Goal: Task Accomplishment & Management: Manage account settings

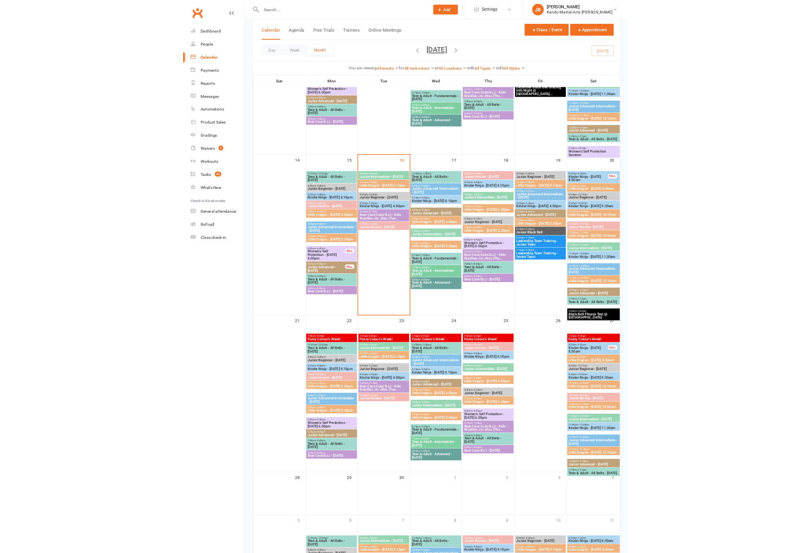
scroll to position [362, 0]
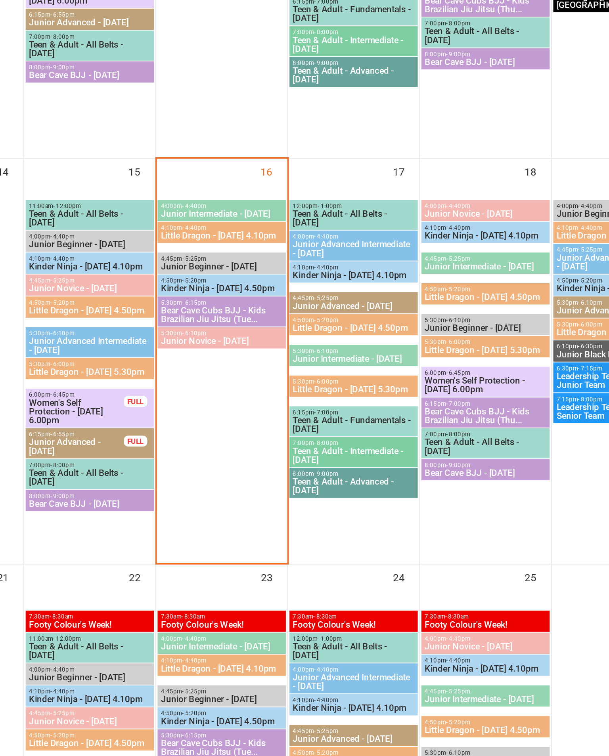
click at [241, 281] on span "4:10pm - 4:40pm" at bounding box center [274, 283] width 66 height 4
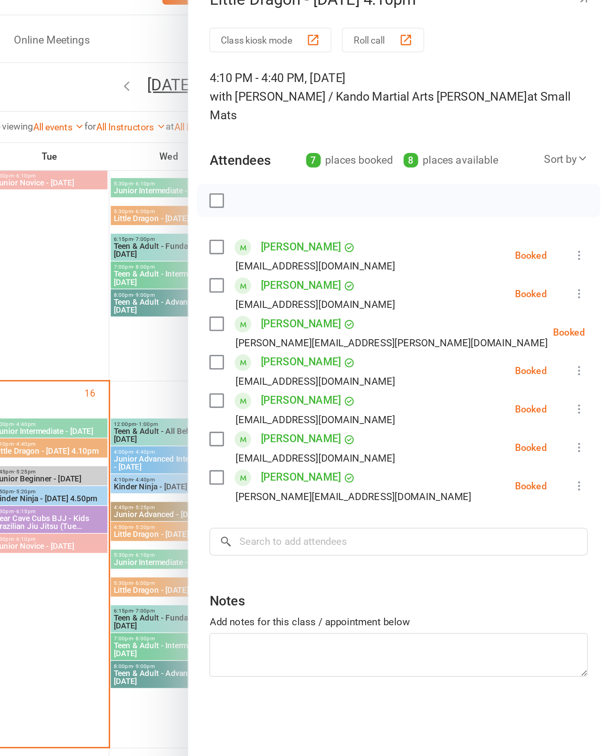
click at [590, 109] on icon at bounding box center [593, 112] width 6 height 6
click at [517, 137] on link "First name" at bounding box center [556, 145] width 78 height 16
click at [370, 207] on label at bounding box center [374, 211] width 8 height 8
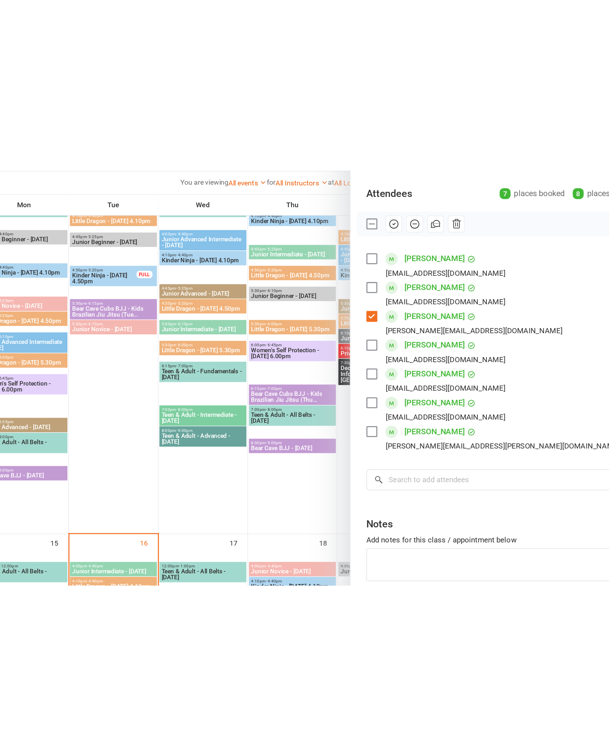
scroll to position [311, 0]
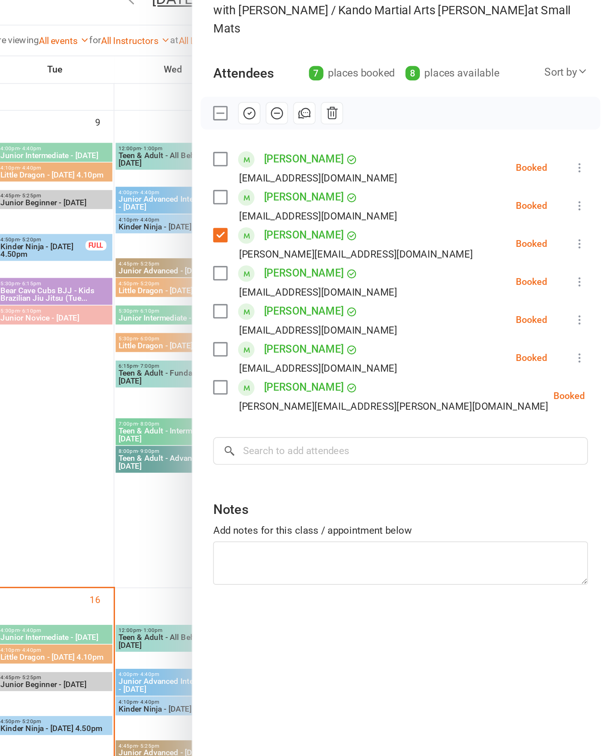
click at [370, 385] on div "Add notes for this class / appointment below" at bounding box center [483, 390] width 226 height 10
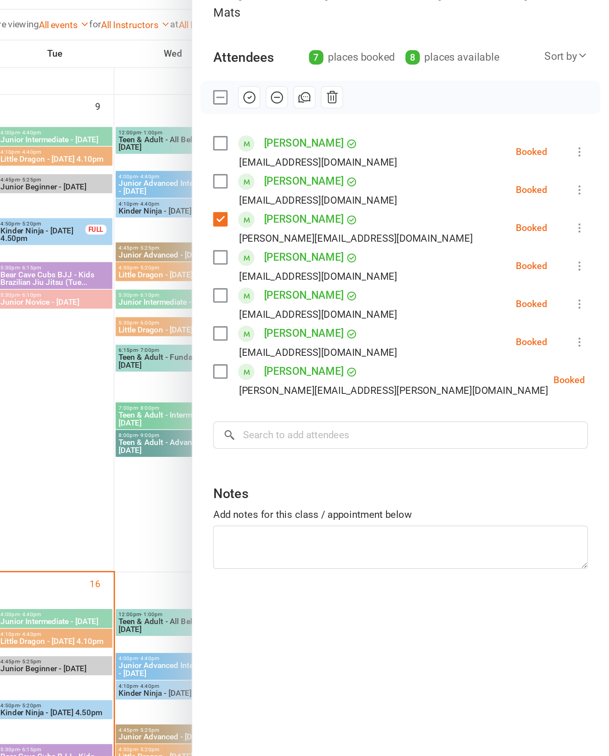
click at [370, 184] on label at bounding box center [374, 188] width 8 height 8
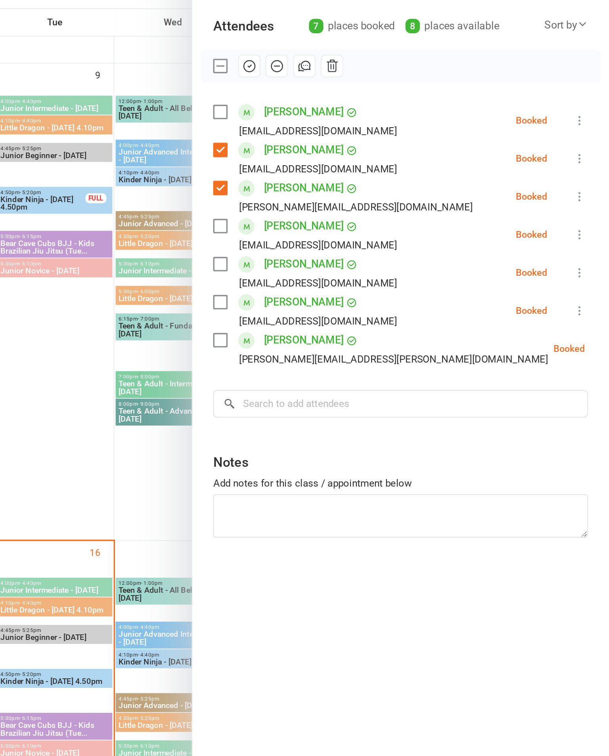
click at [370, 276] on label at bounding box center [374, 280] width 8 height 8
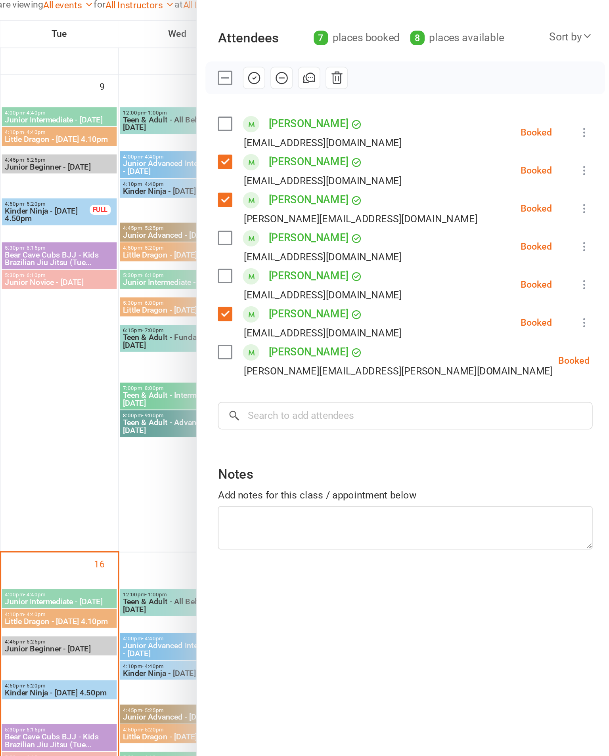
click at [385, 130] on button "button" at bounding box center [391, 136] width 13 height 13
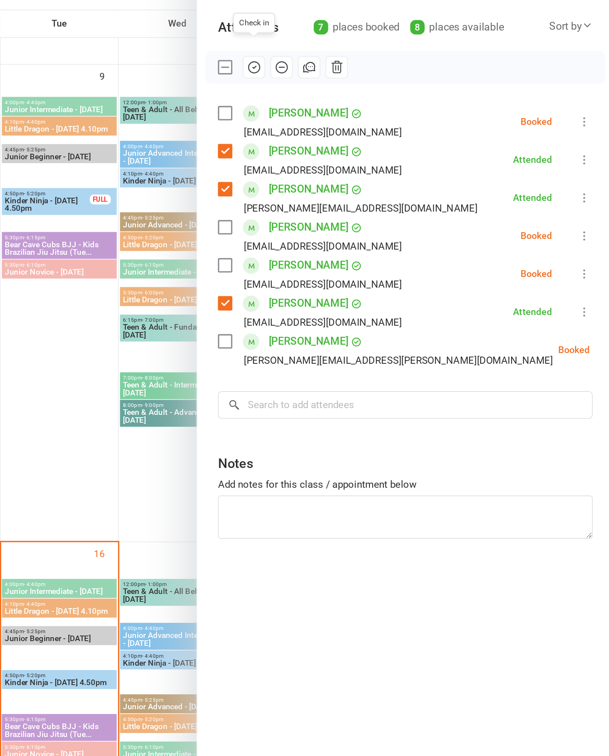
click at [370, 299] on label at bounding box center [374, 303] width 8 height 8
click at [370, 253] on label at bounding box center [374, 257] width 8 height 8
click at [387, 133] on icon "button" at bounding box center [391, 137] width 9 height 9
click at [588, 235] on icon at bounding box center [592, 239] width 8 height 8
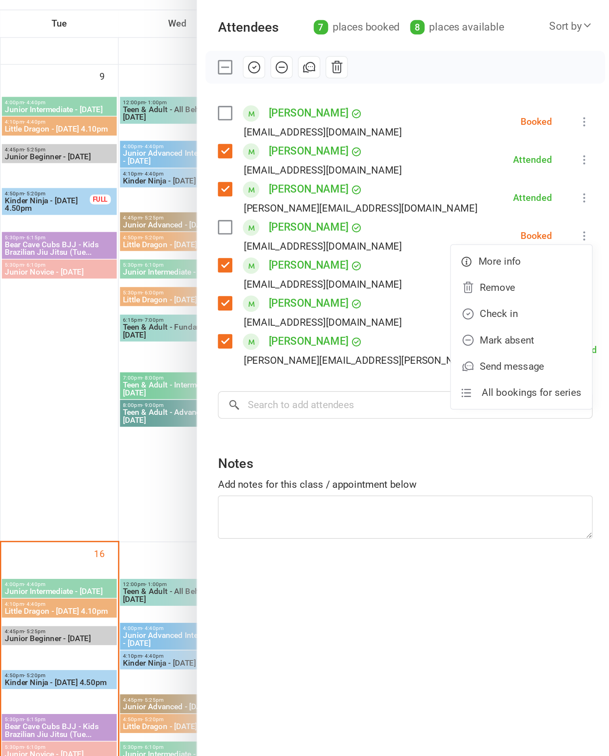
click at [511, 278] on link "Check in" at bounding box center [553, 286] width 85 height 16
